Goal: Information Seeking & Learning: Learn about a topic

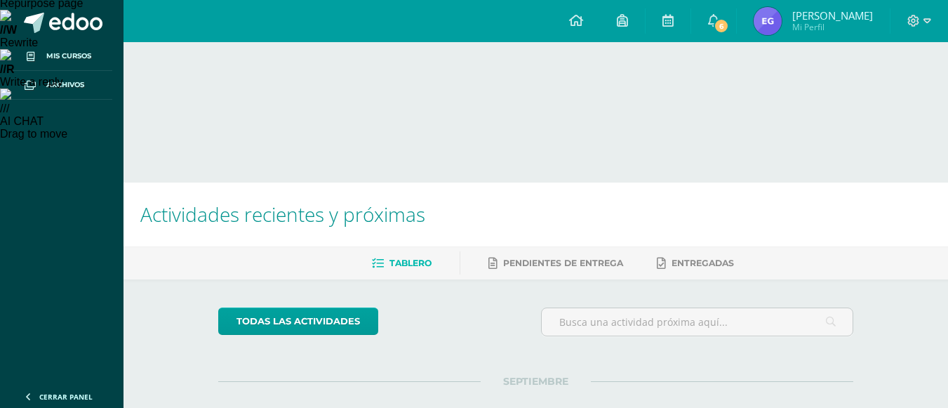
scroll to position [357, 0]
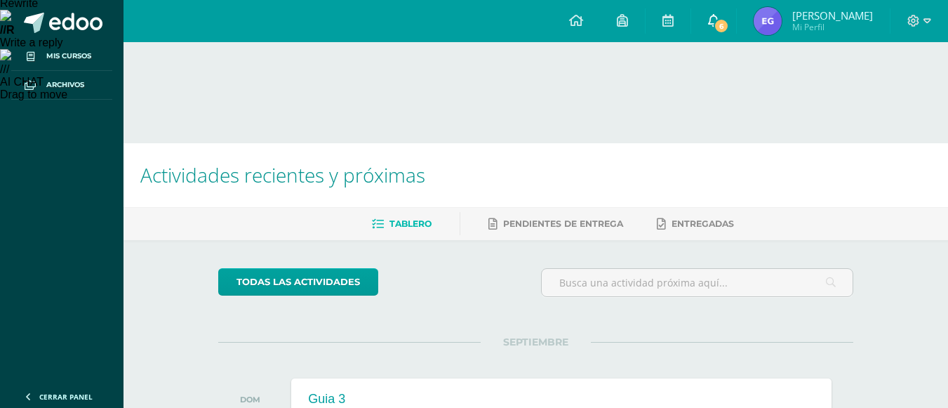
click at [722, 14] on link "6" at bounding box center [713, 21] width 45 height 42
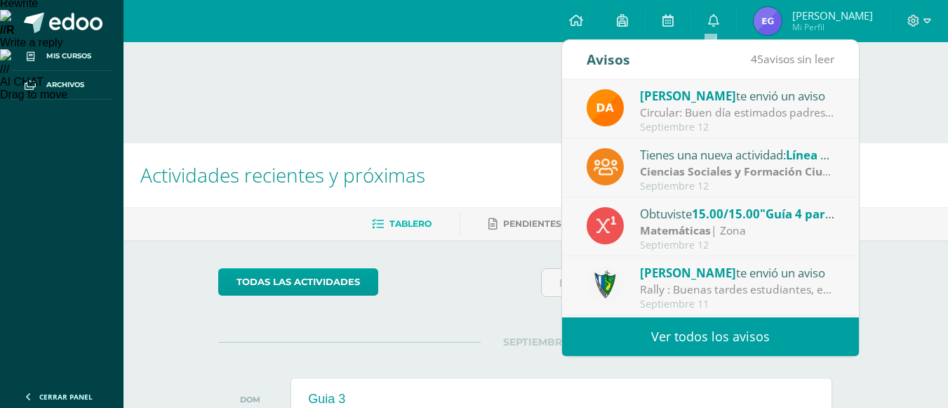
click at [790, 164] on strong "Ciencias Sociales y Formación Ciudadana e Interculturalidad" at bounding box center [804, 171] width 328 height 15
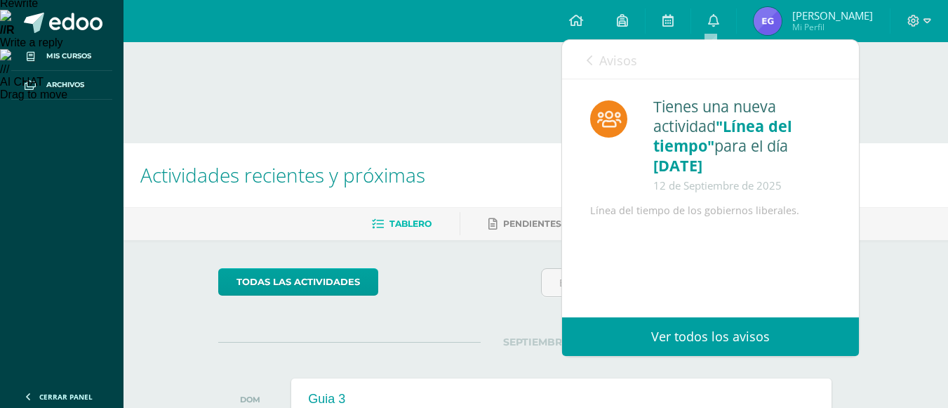
click at [576, 66] on div "Avisos 44 avisos sin leer Avisos" at bounding box center [710, 59] width 297 height 39
click at [588, 67] on link "Avisos" at bounding box center [612, 60] width 51 height 40
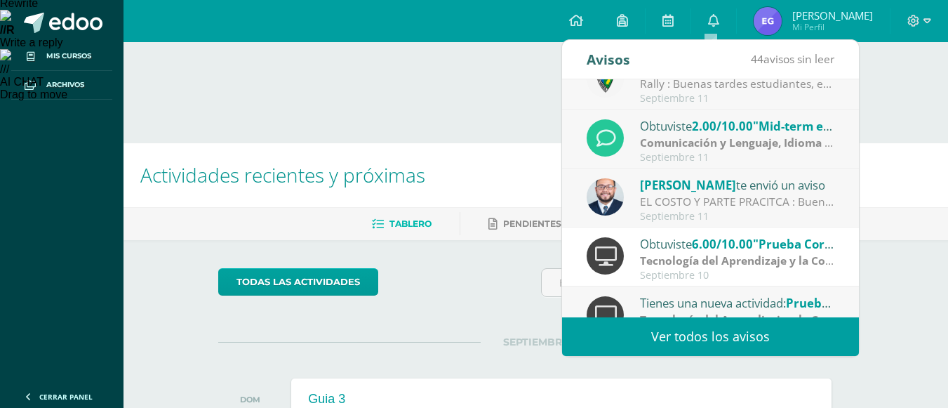
scroll to position [234, 0]
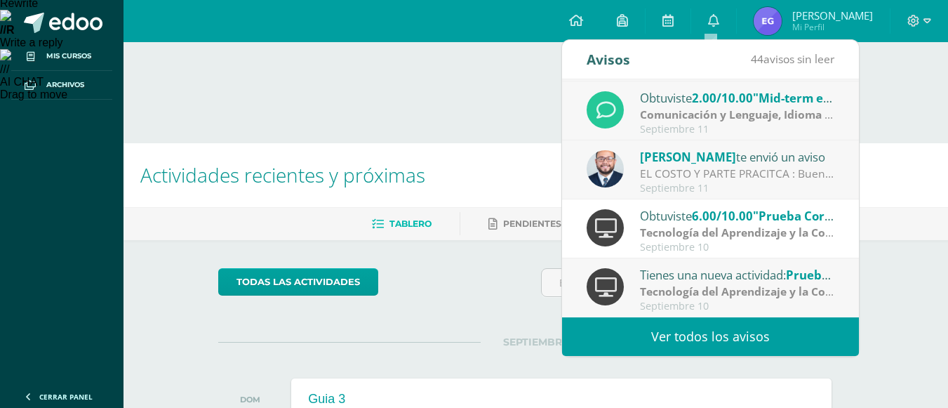
click at [748, 113] on strong "Comunicación y Lenguaje, Idioma Extranjero Inglés" at bounding box center [778, 114] width 277 height 15
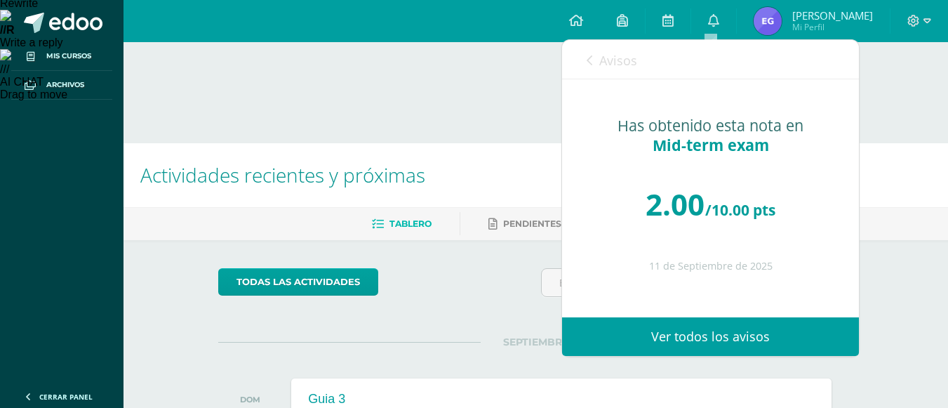
click at [595, 60] on link "Avisos" at bounding box center [612, 60] width 51 height 40
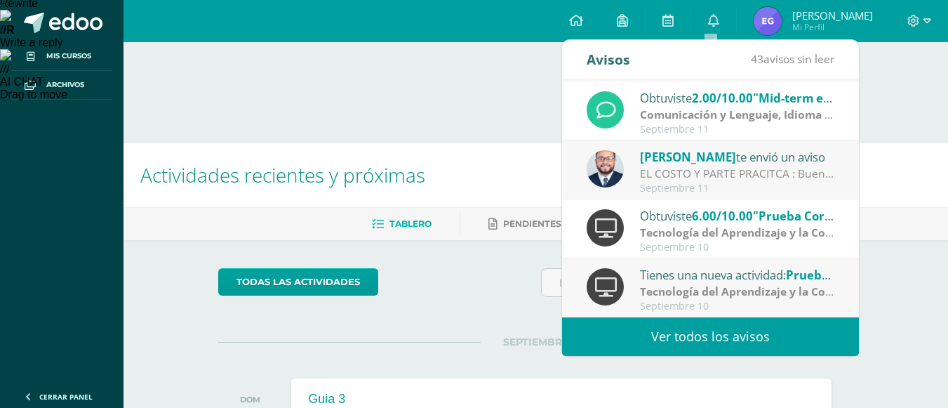
click at [794, 329] on link "Ver todos los avisos" at bounding box center [710, 336] width 297 height 39
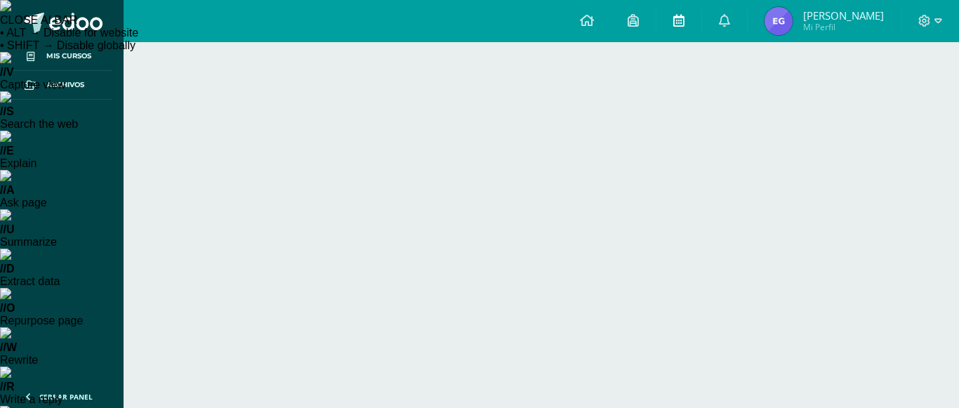
click at [664, 25] on link at bounding box center [678, 21] width 45 height 42
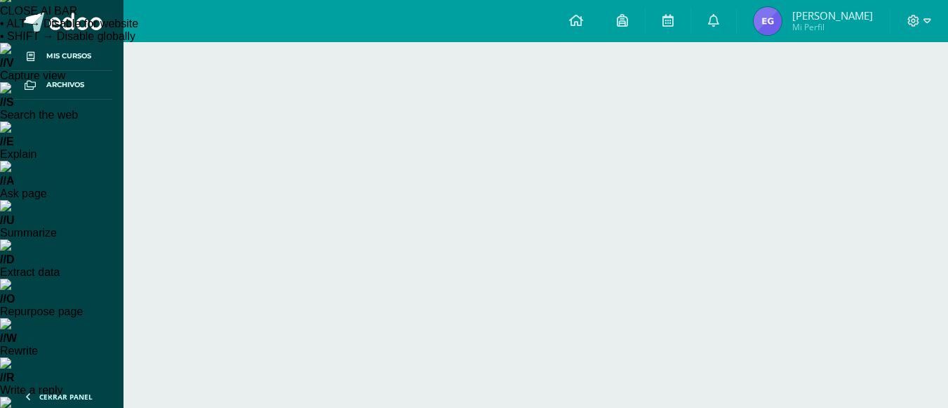
scroll to position [10, 0]
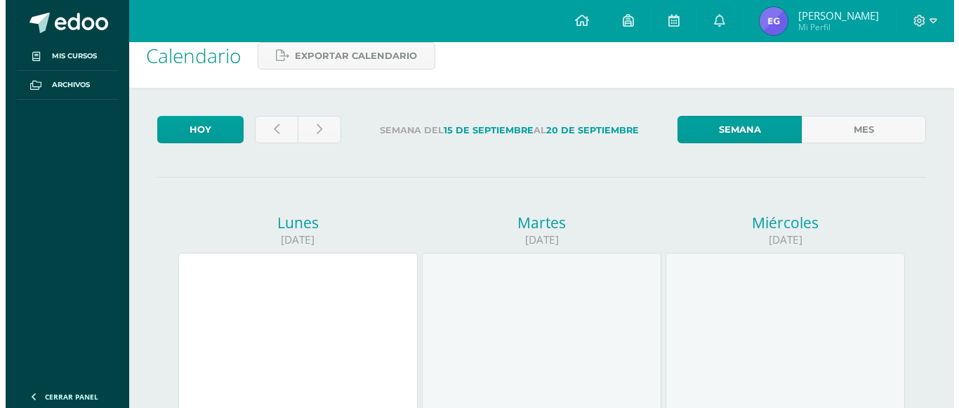
scroll to position [475, 0]
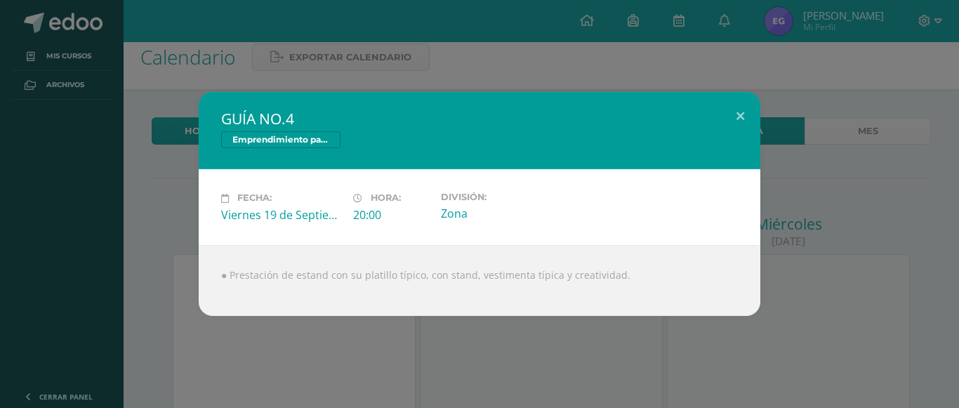
click at [743, 139] on div "GUÍA NO.4 Emprendimiento para la Productividad" at bounding box center [480, 130] width 562 height 77
click at [769, 116] on div "GUÍA NO.4 Emprendimiento para la Productividad Fecha: [DATE] Hora: 20:00 Divisi…" at bounding box center [480, 203] width 948 height 223
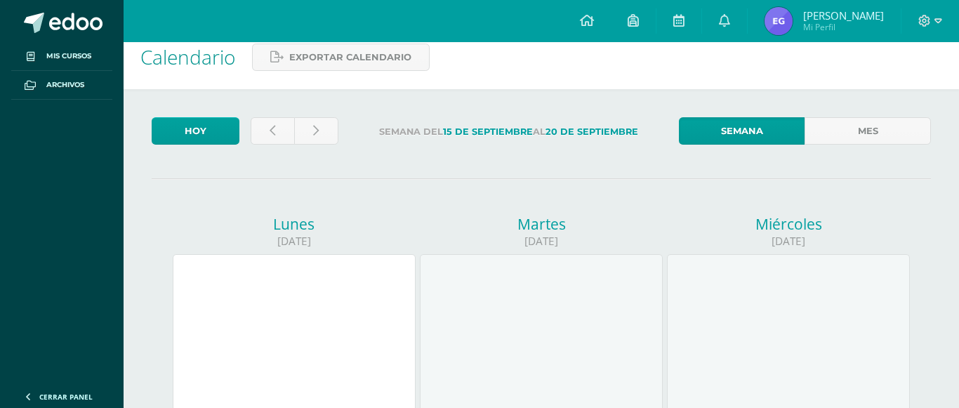
click at [739, 117] on div "GUÍA NO.4 Emprendimiento para la Productividad Fecha: [DATE] Hora: 20:00 Divisi…" at bounding box center [480, 203] width 948 height 223
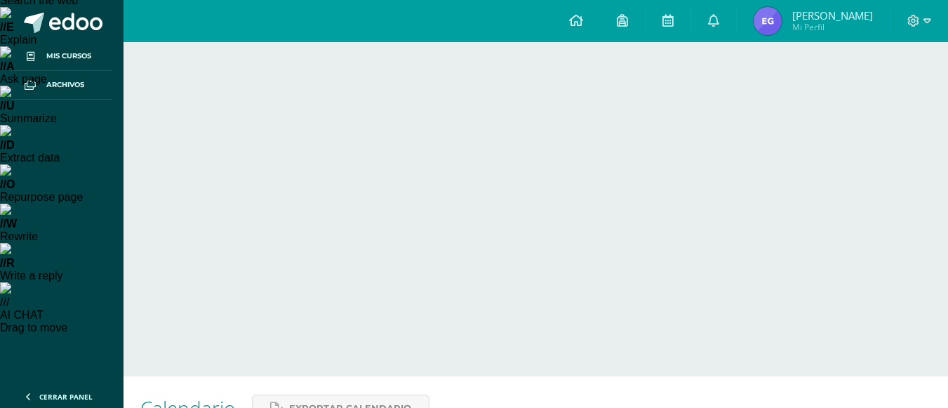
scroll to position [0, 0]
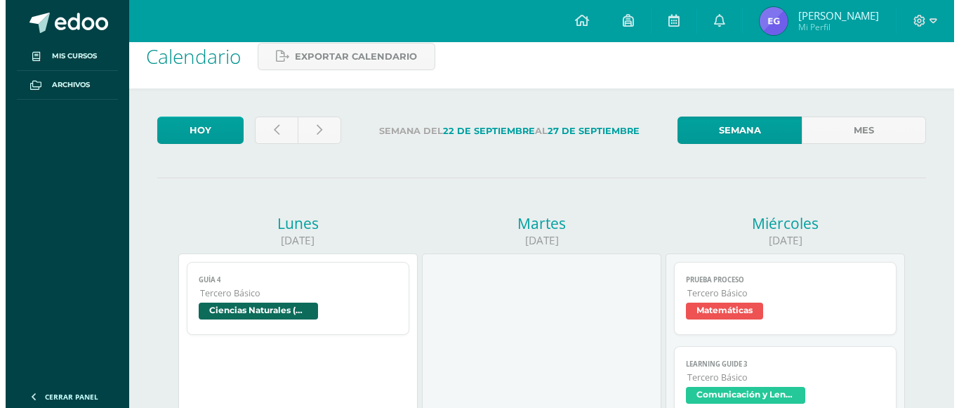
scroll to position [477, 0]
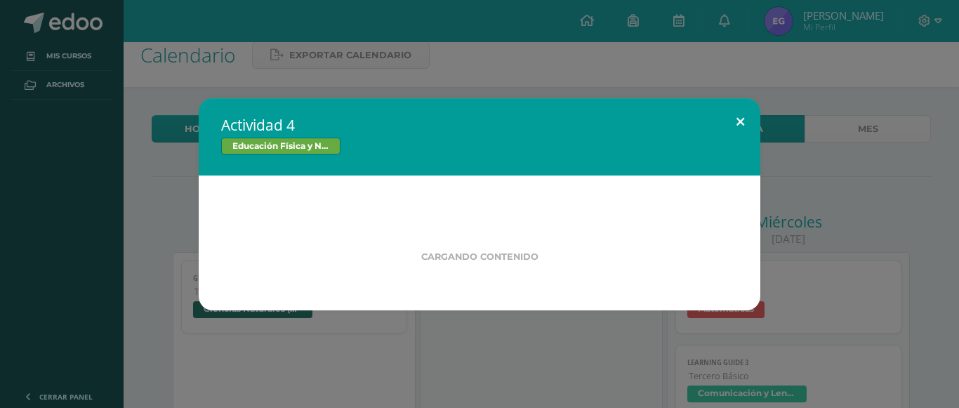
click at [738, 113] on button at bounding box center [740, 122] width 40 height 48
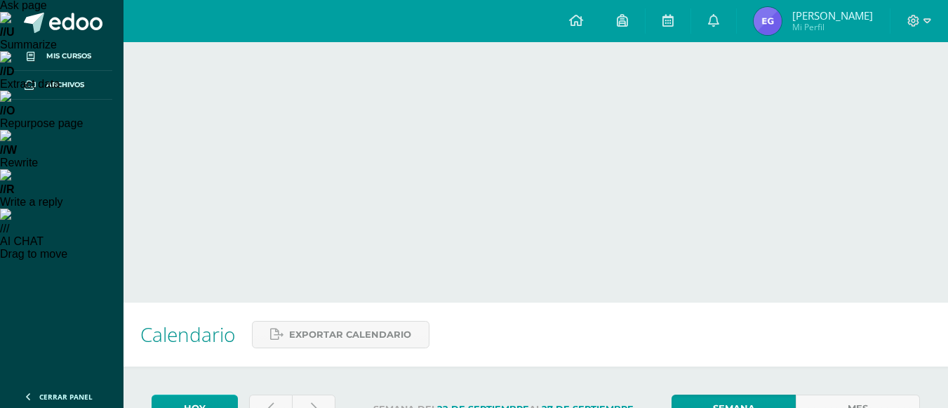
scroll to position [177, 0]
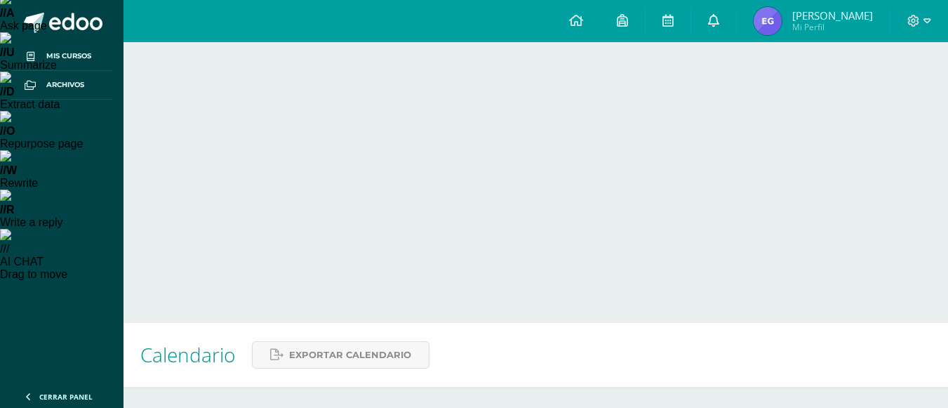
click at [697, 8] on link at bounding box center [713, 21] width 45 height 42
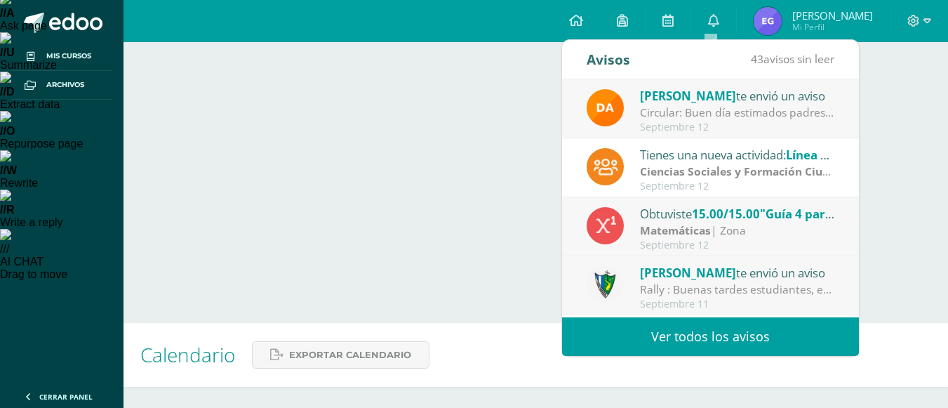
click at [670, 353] on link "Ver todos los avisos" at bounding box center [710, 336] width 297 height 39
click at [689, 324] on link "Ver todos los avisos" at bounding box center [710, 336] width 297 height 39
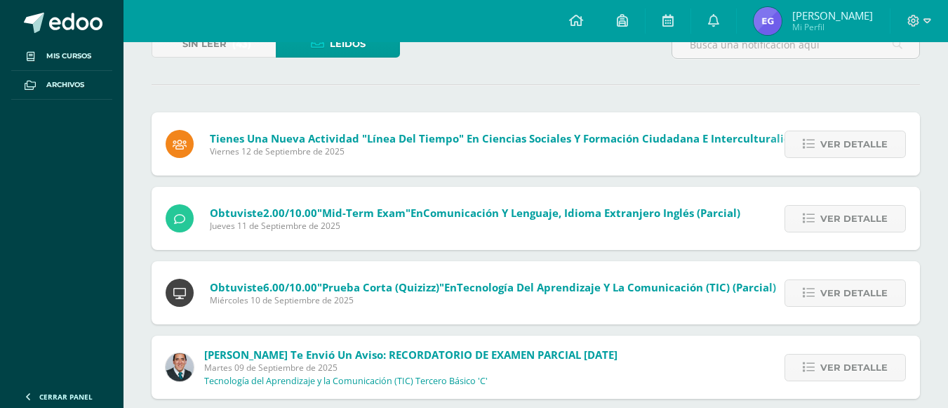
scroll to position [560, 0]
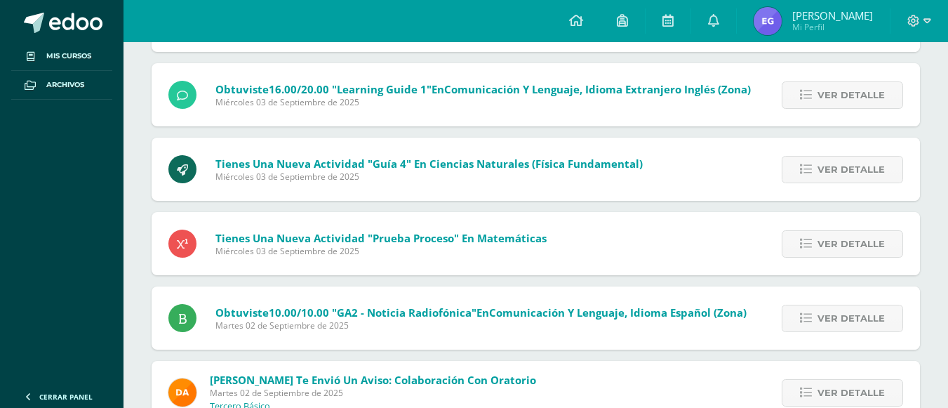
scroll to position [1892, 0]
click at [703, 196] on div "Tienes una nueva actividad "Línea del tiempo" En Ciencias Sociales y Formación …" at bounding box center [536, 322] width 769 height 3081
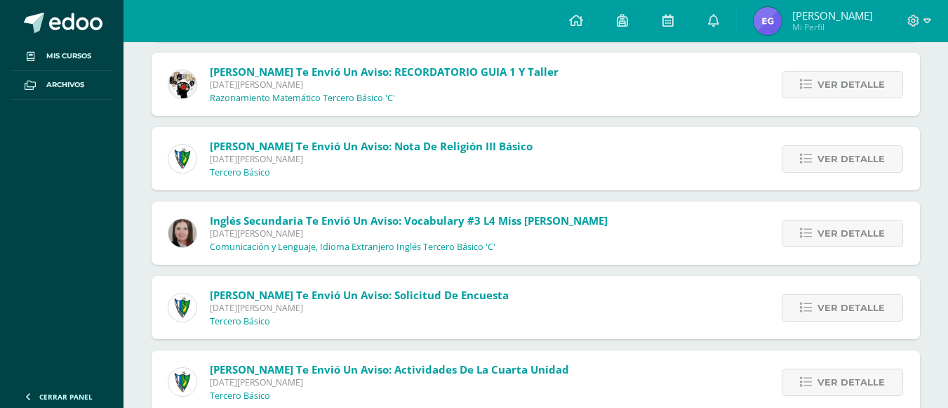
scroll to position [5767, 0]
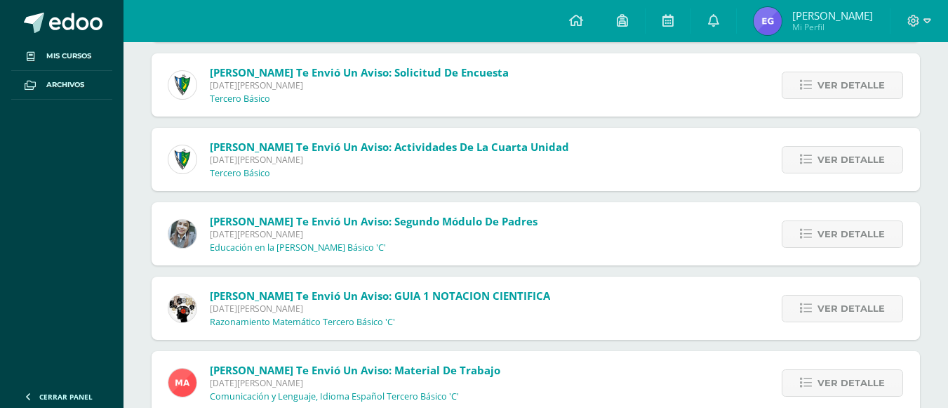
scroll to position [5844, 0]
